Goal: Communication & Community: Answer question/provide support

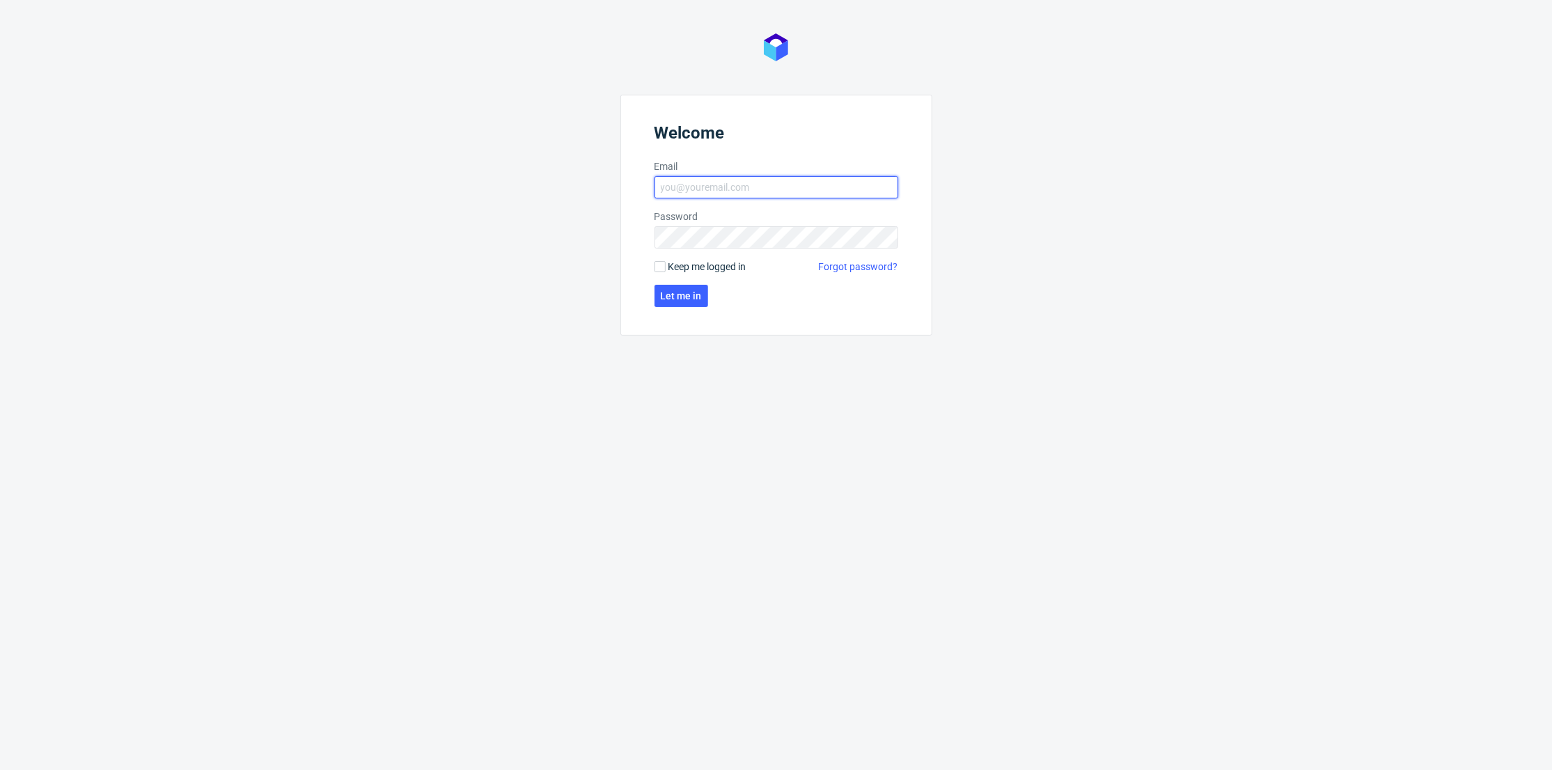
type input "[PERSON_NAME][EMAIL_ADDRESS][DOMAIN_NAME]"
click at [691, 282] on form "Welcome Email [PERSON_NAME][EMAIL_ADDRESS][DOMAIN_NAME] Password Keep me logged…" at bounding box center [776, 215] width 312 height 241
click at [691, 283] on form "Welcome Email [PERSON_NAME][EMAIL_ADDRESS][DOMAIN_NAME] Password Keep me logged…" at bounding box center [776, 215] width 312 height 241
click at [687, 287] on button "Let me in" at bounding box center [681, 296] width 54 height 22
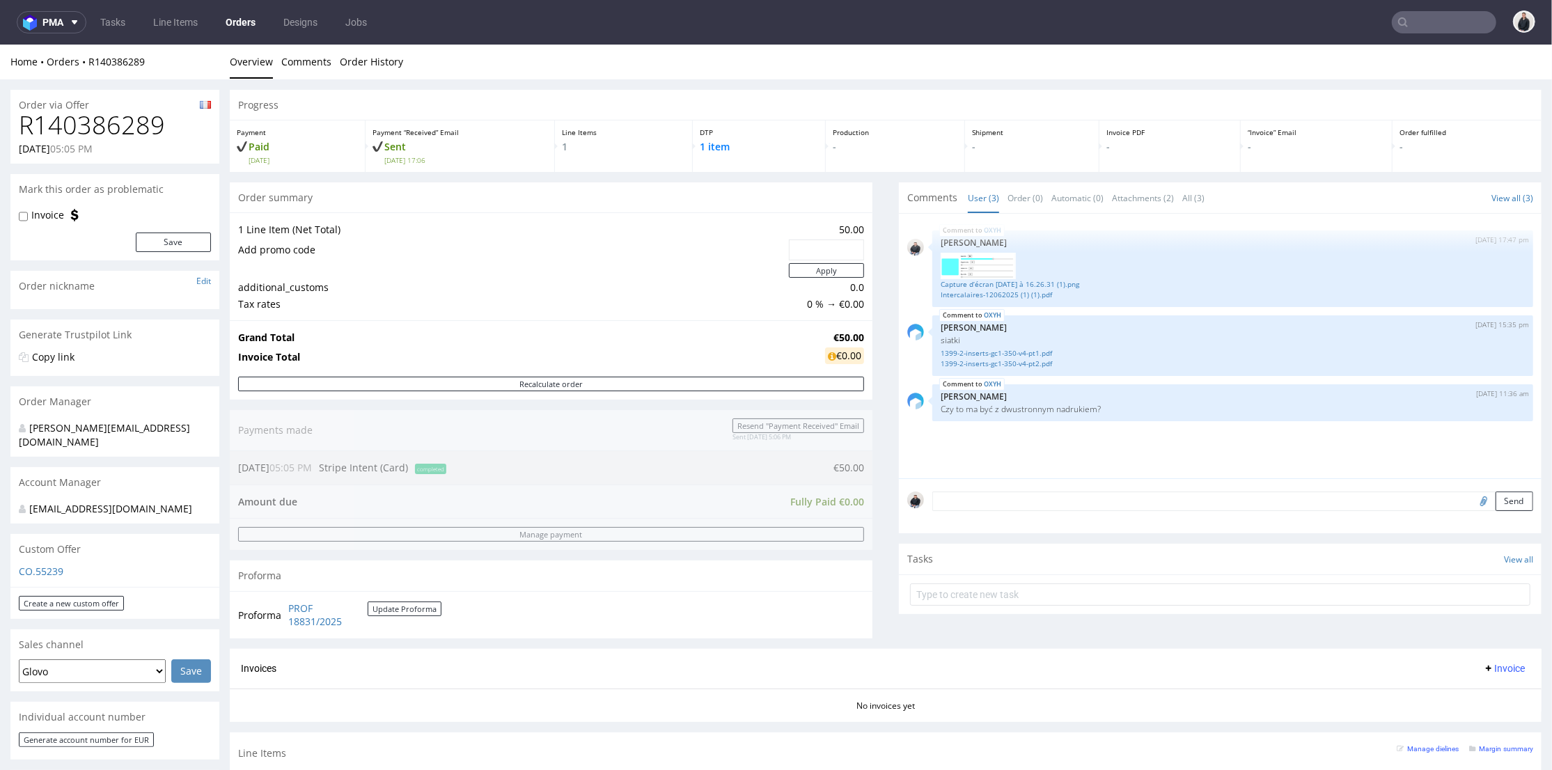
click at [1097, 462] on div "OXYH [DATE] 17:47 pm [PERSON_NAME] Capture d’écran [DATE] à 16.26.31 (1).png …" at bounding box center [1224, 349] width 634 height 256
click at [1096, 478] on div "Send" at bounding box center [1220, 506] width 642 height 56
click at [1009, 502] on textarea at bounding box center [1232, 500] width 601 height 19
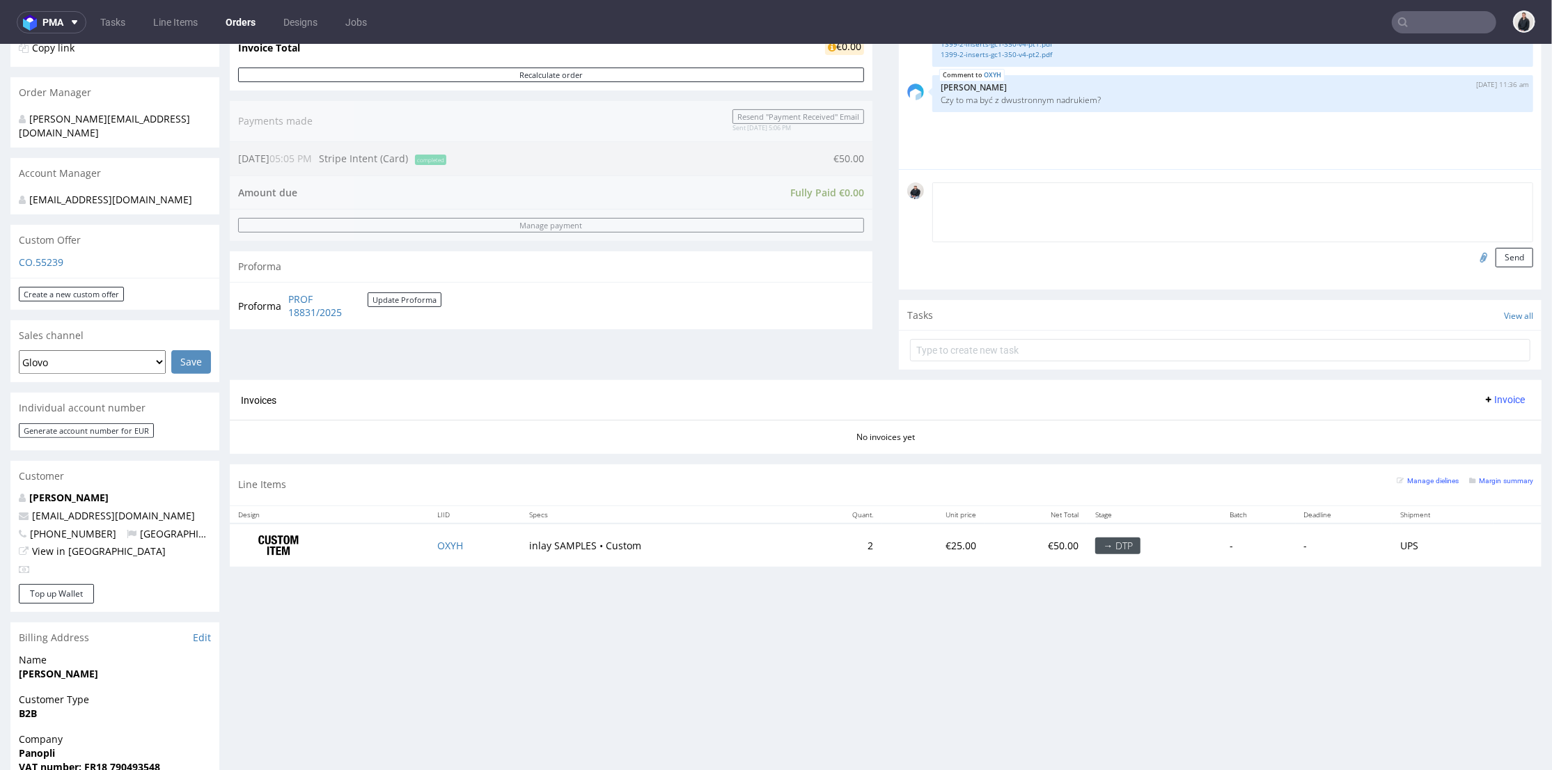
scroll to position [386, 0]
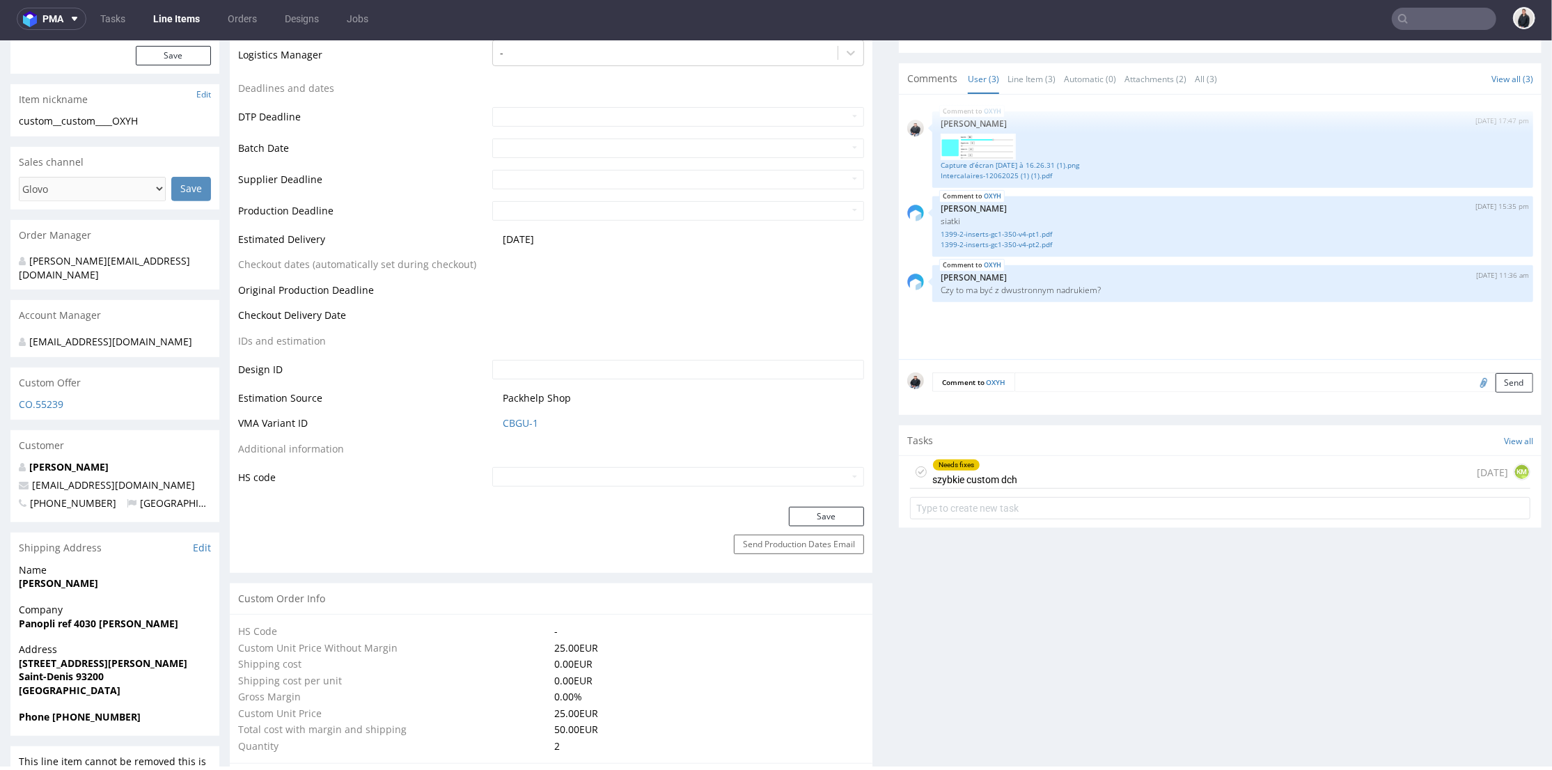
scroll to position [309, 0]
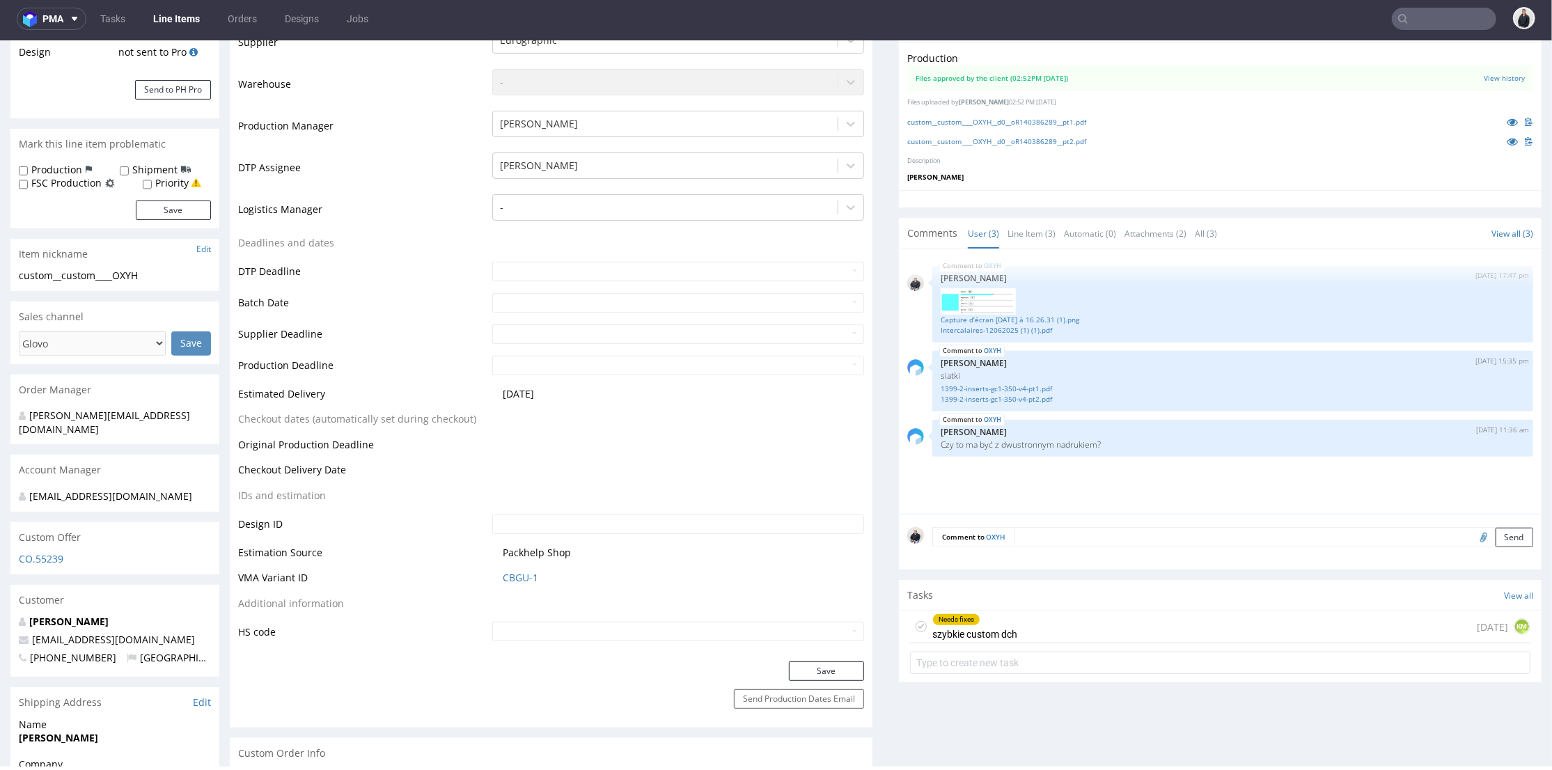
click at [1063, 551] on div "Comment to OXYH Send" at bounding box center [1220, 541] width 642 height 56
click at [1064, 545] on div "Comment to OXYH Send" at bounding box center [1220, 541] width 642 height 56
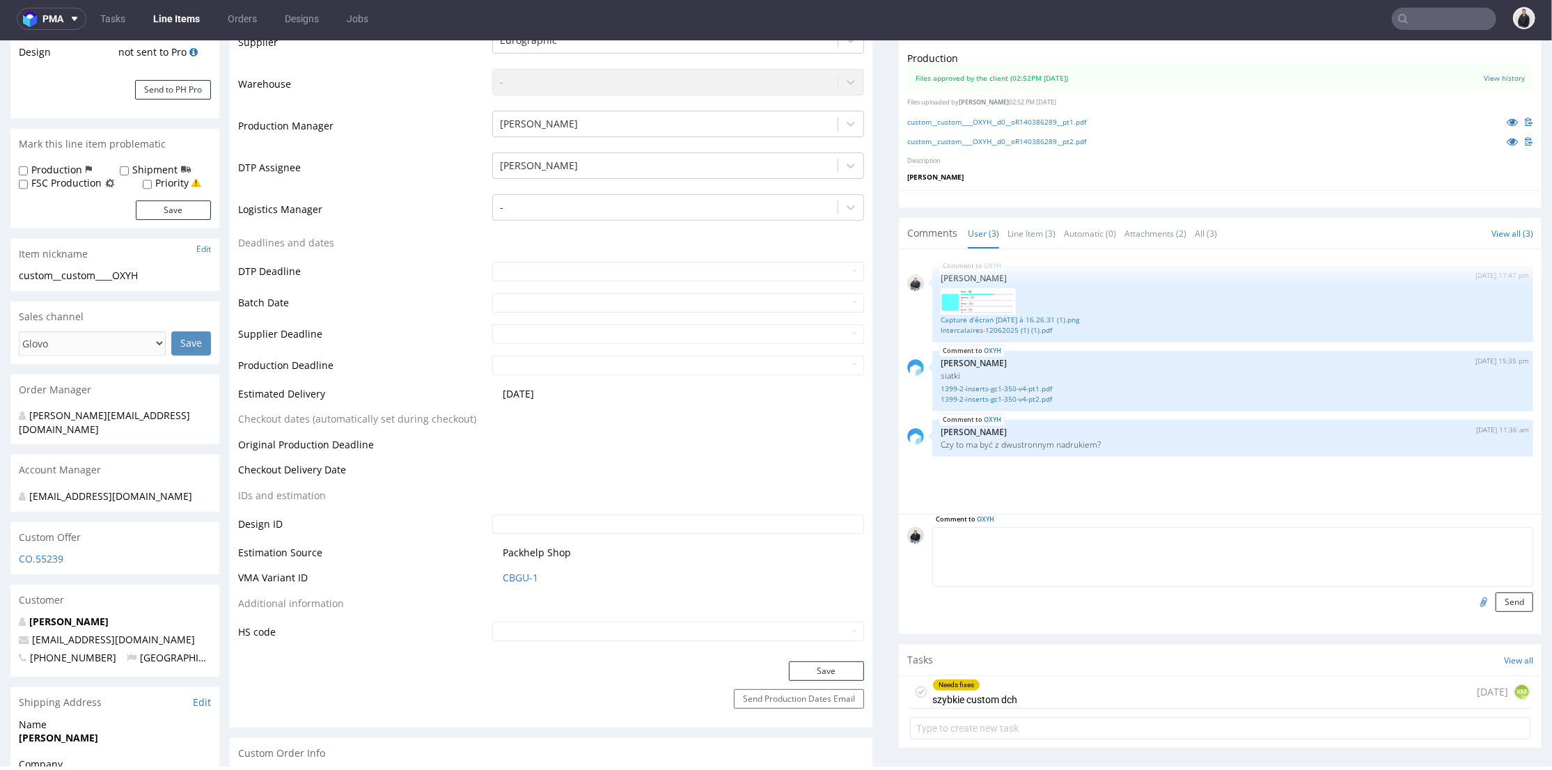
click at [1066, 535] on textarea at bounding box center [1232, 556] width 601 height 60
click at [1061, 551] on textarea at bounding box center [1232, 556] width 601 height 60
type textarea "Tak"
click at [1495, 609] on button "Send" at bounding box center [1514, 601] width 38 height 19
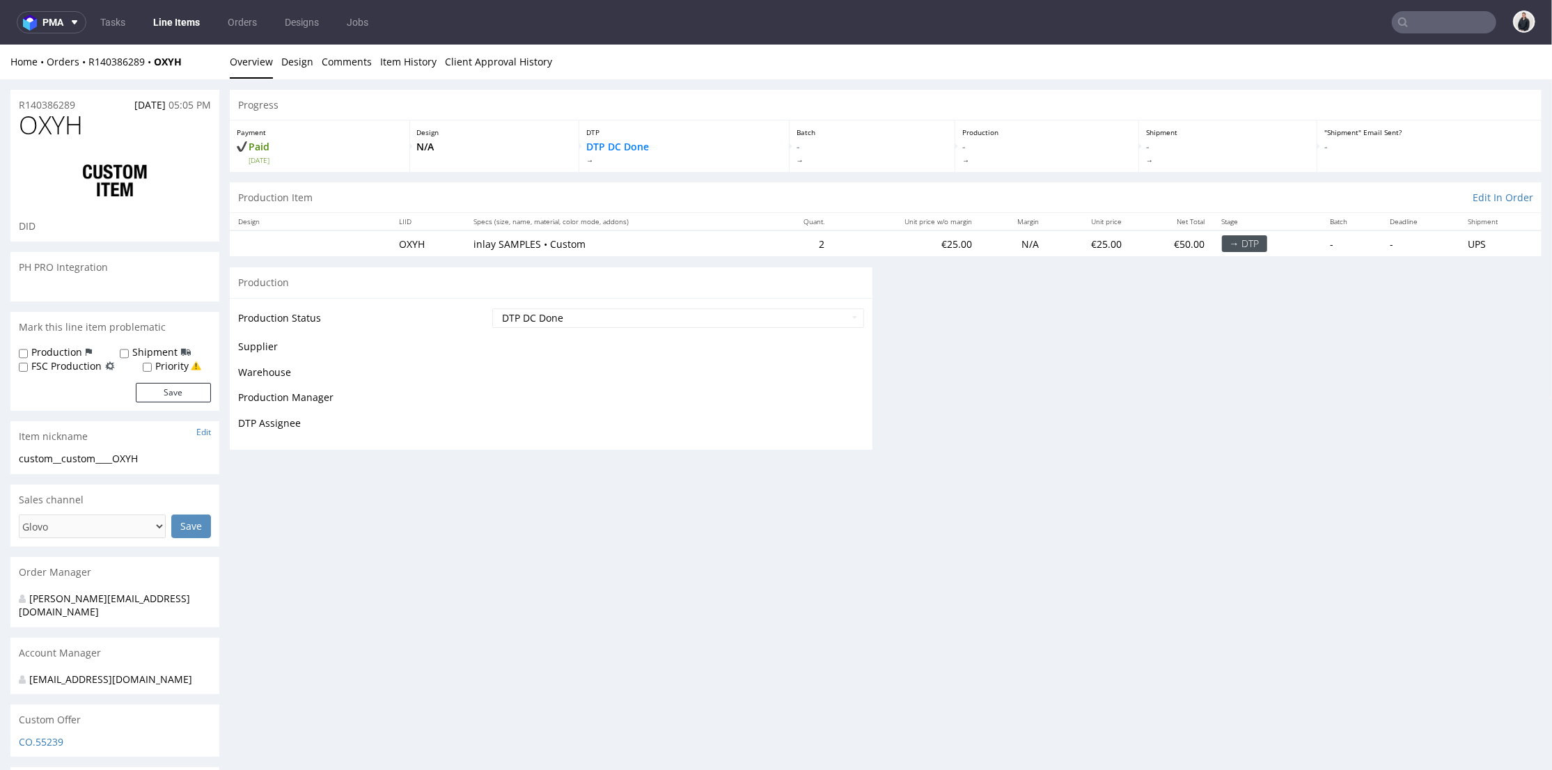
scroll to position [0, 0]
